Goal: Task Accomplishment & Management: Use online tool/utility

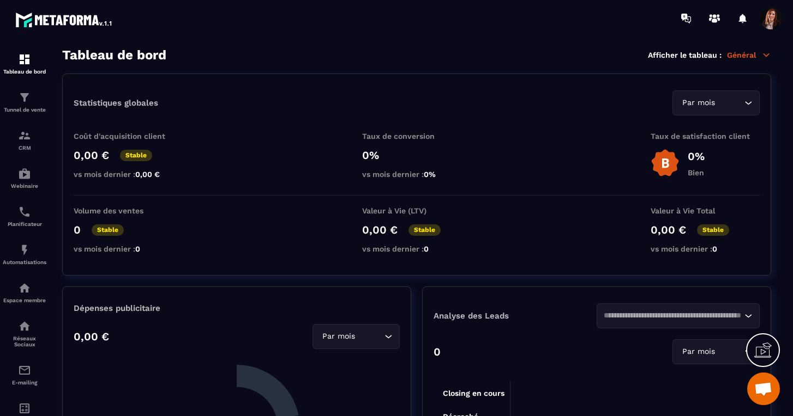
scroll to position [3019, 0]
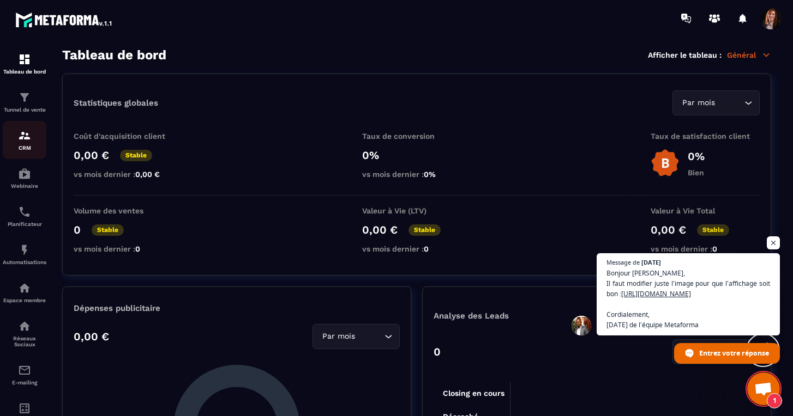
click at [25, 139] on img at bounding box center [24, 135] width 13 height 13
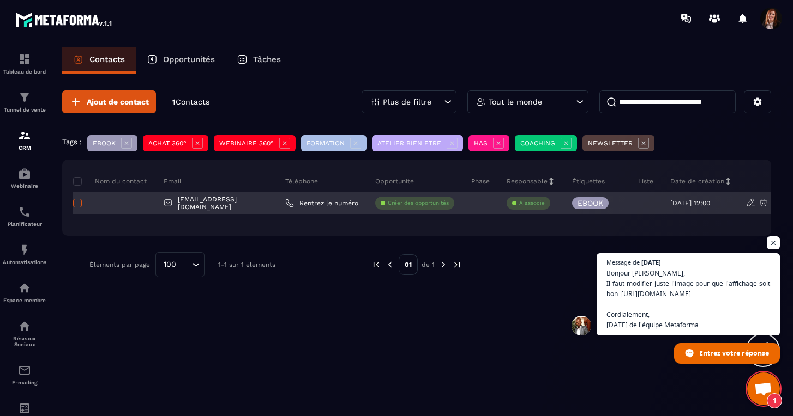
click at [78, 207] on span at bounding box center [77, 203] width 9 height 9
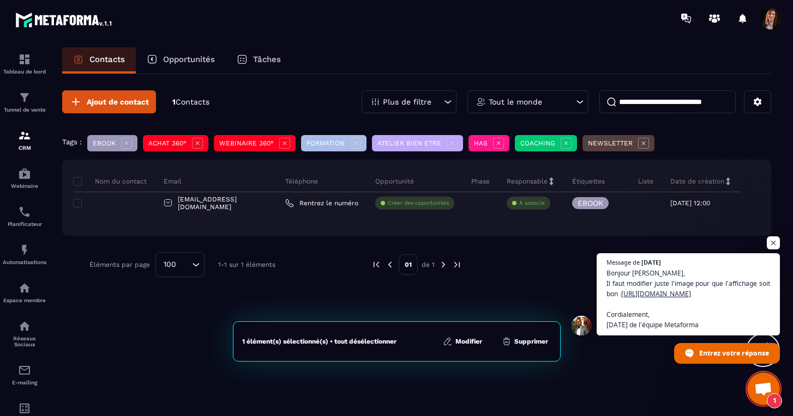
click at [527, 342] on button "Supprimer" at bounding box center [524, 341] width 53 height 11
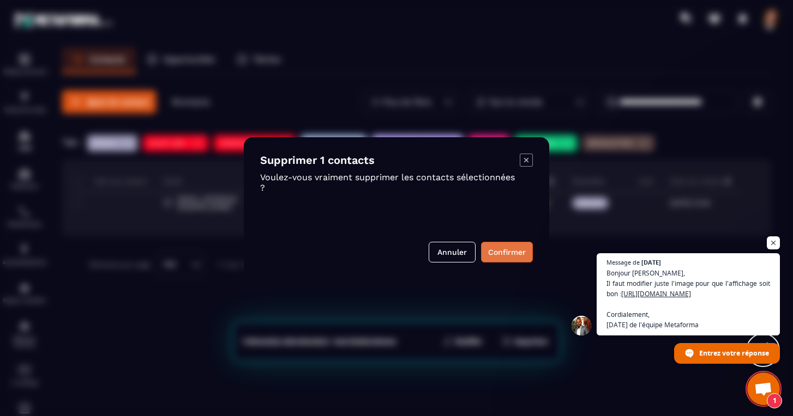
click at [500, 253] on button "Confirmer" at bounding box center [507, 252] width 52 height 21
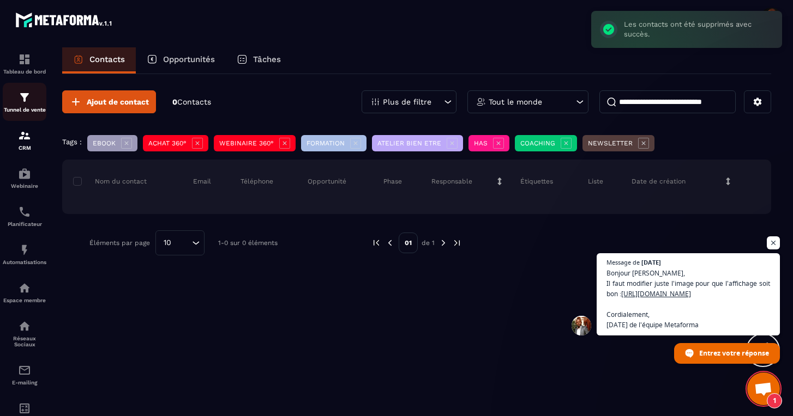
click at [26, 97] on img at bounding box center [24, 97] width 13 height 13
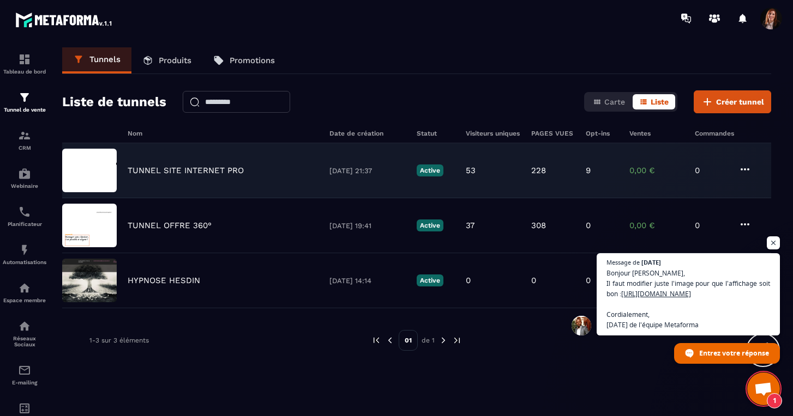
click at [172, 168] on p "TUNNEL SITE INTERNET PRO" at bounding box center [186, 171] width 116 height 10
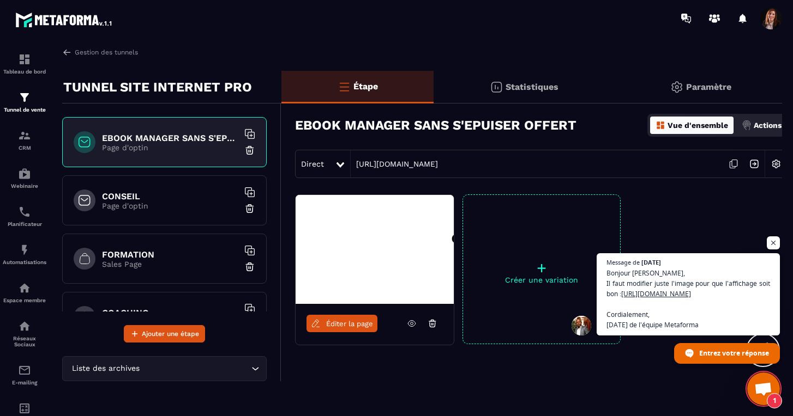
click at [158, 203] on p "Page d'optin" at bounding box center [170, 206] width 136 height 9
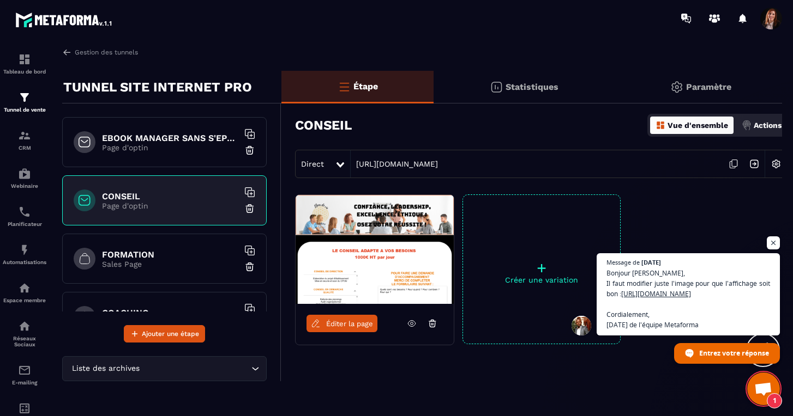
click at [340, 326] on span "Éditer la page" at bounding box center [349, 324] width 47 height 8
